Goal: Find specific page/section: Find specific page/section

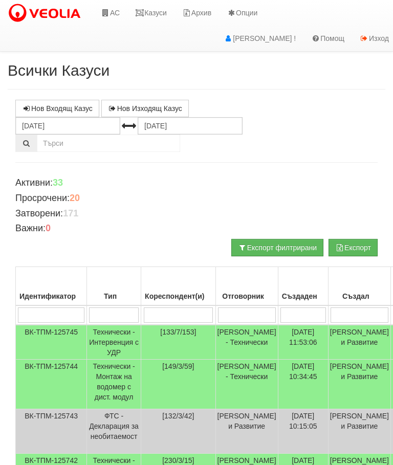
click at [153, 13] on link "Казуси" at bounding box center [150, 13] width 47 height 26
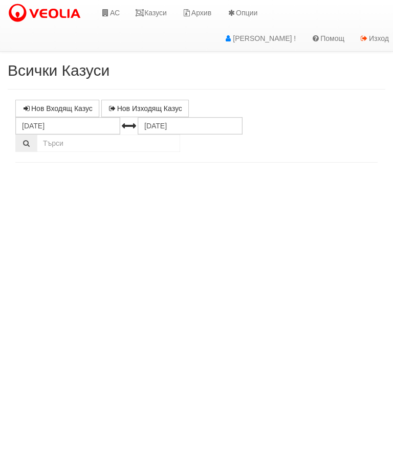
select select "10"
select select "1"
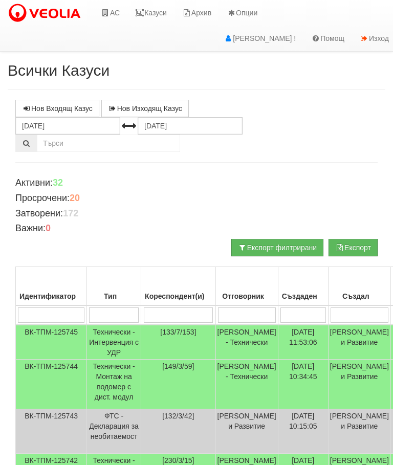
click at [149, 11] on link "Казуси" at bounding box center [150, 13] width 47 height 26
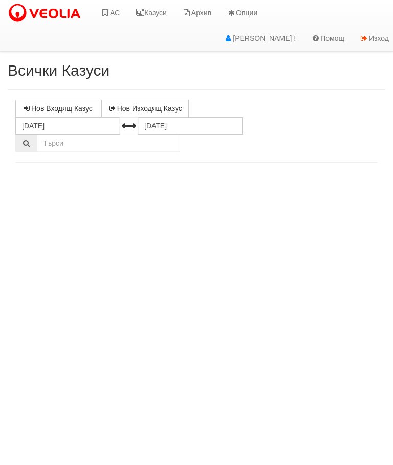
select select "10"
select select "1"
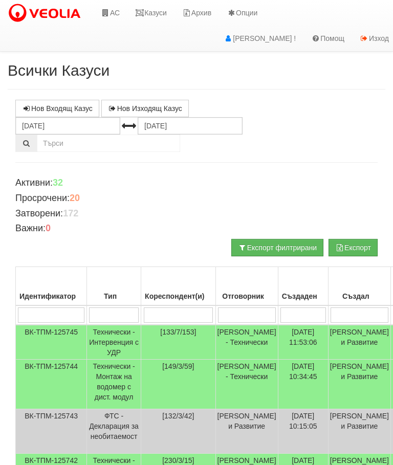
click at [159, 9] on link "Казуси" at bounding box center [150, 13] width 47 height 26
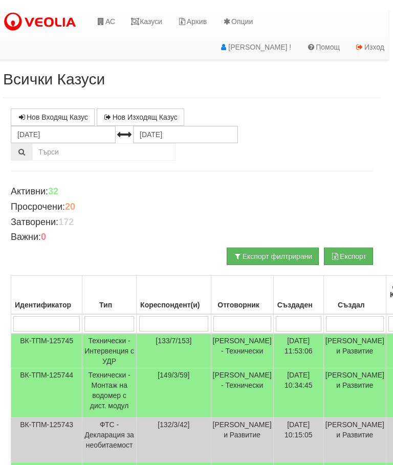
scroll to position [0, 7]
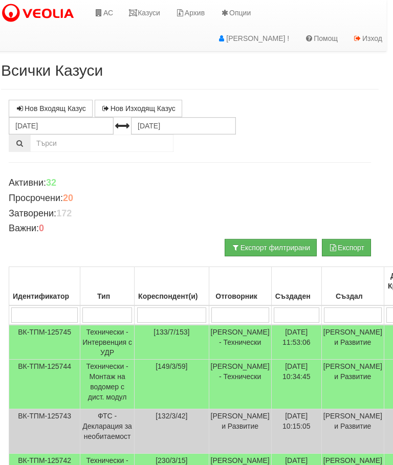
click at [146, 10] on link "Казуси" at bounding box center [144, 13] width 47 height 26
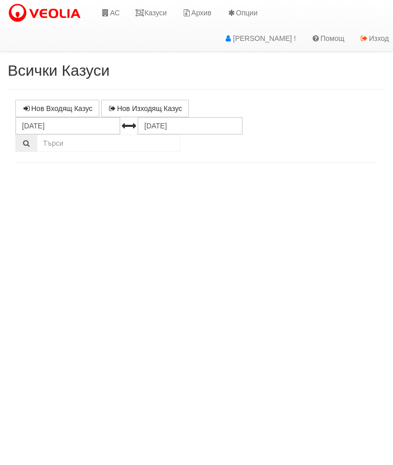
select select "10"
select select "1"
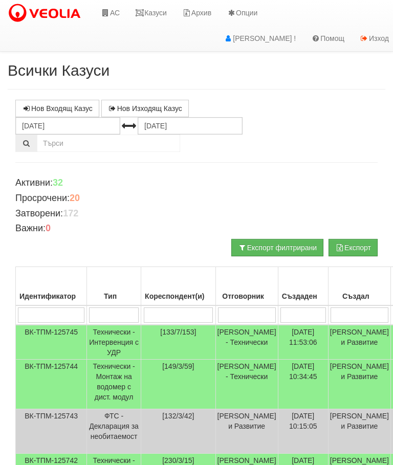
click at [158, 11] on link "Казуси" at bounding box center [150, 13] width 47 height 26
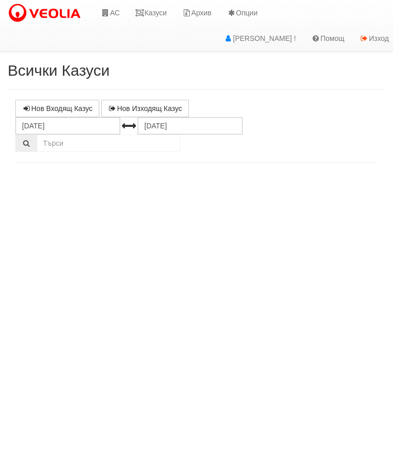
select select "10"
select select "1"
